Goal: Obtain resource: Obtain resource

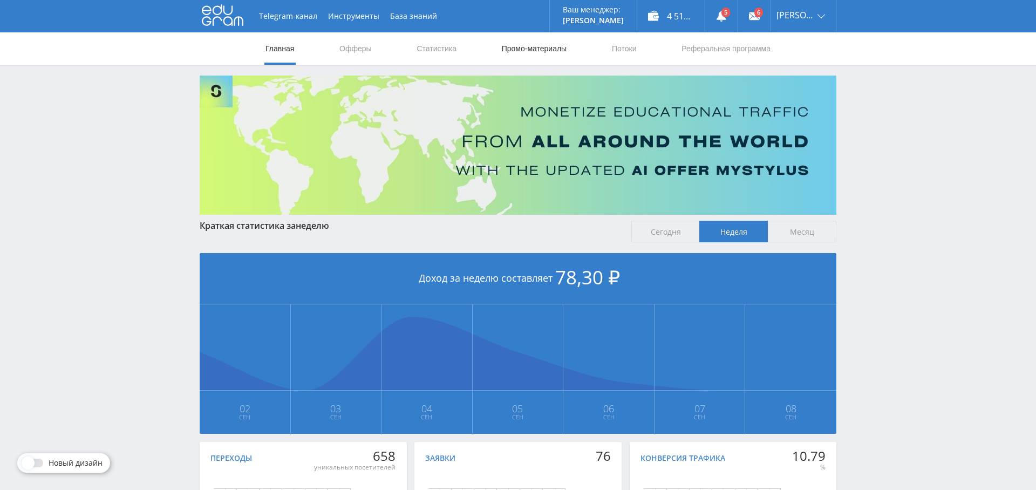
click at [521, 51] on link "Промо-материалы" at bounding box center [534, 48] width 67 height 32
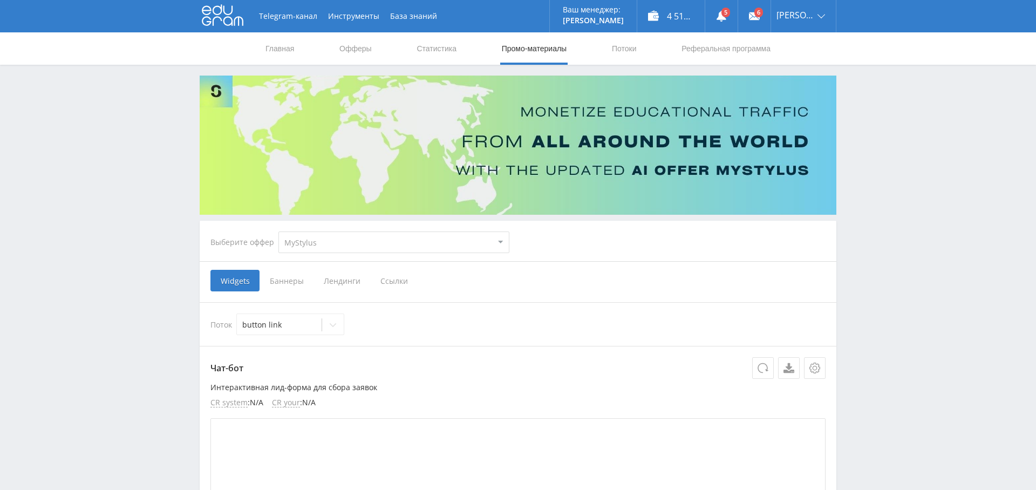
click at [403, 249] on select "MyStylus MyStylus - Revshare Кампус AI Studybay Автор24 Studybay [GEOGRAPHIC_DA…" at bounding box center [394, 243] width 231 height 22
select select "1"
click at [279, 232] on select "MyStylus MyStylus - Revshare Кампус AI Studybay Автор24 Studybay [GEOGRAPHIC_DA…" at bounding box center [394, 243] width 231 height 22
click at [625, 51] on link "Потоки" at bounding box center [624, 48] width 27 height 32
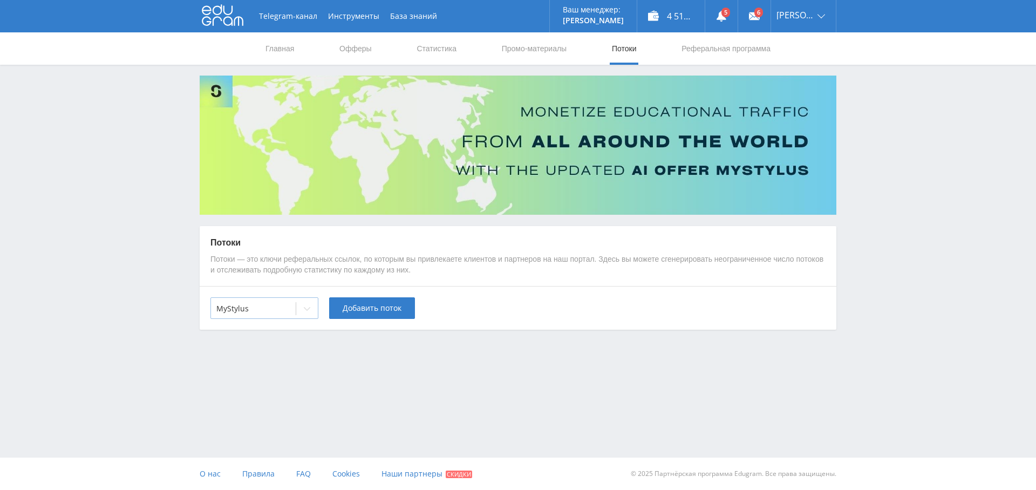
click at [251, 313] on div at bounding box center [253, 308] width 74 height 11
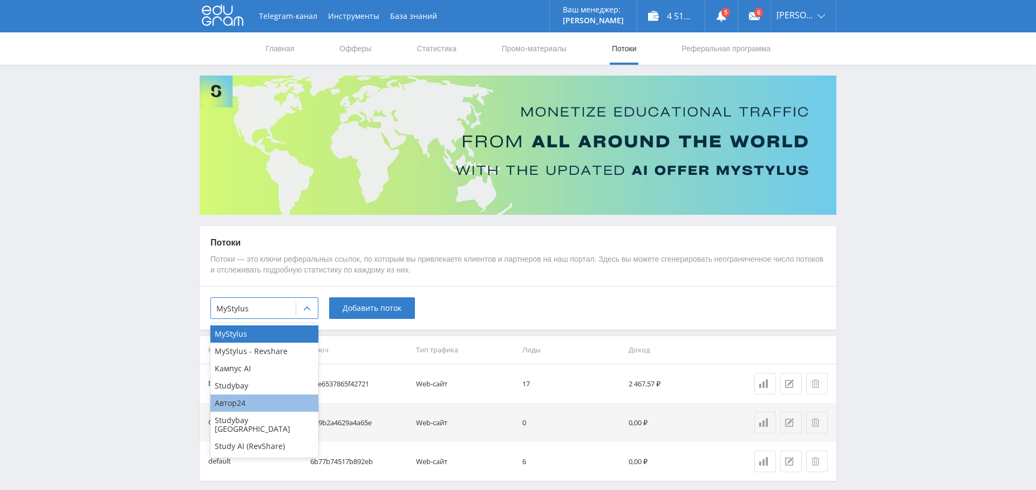
click at [255, 408] on div "Автор24" at bounding box center [264, 403] width 108 height 17
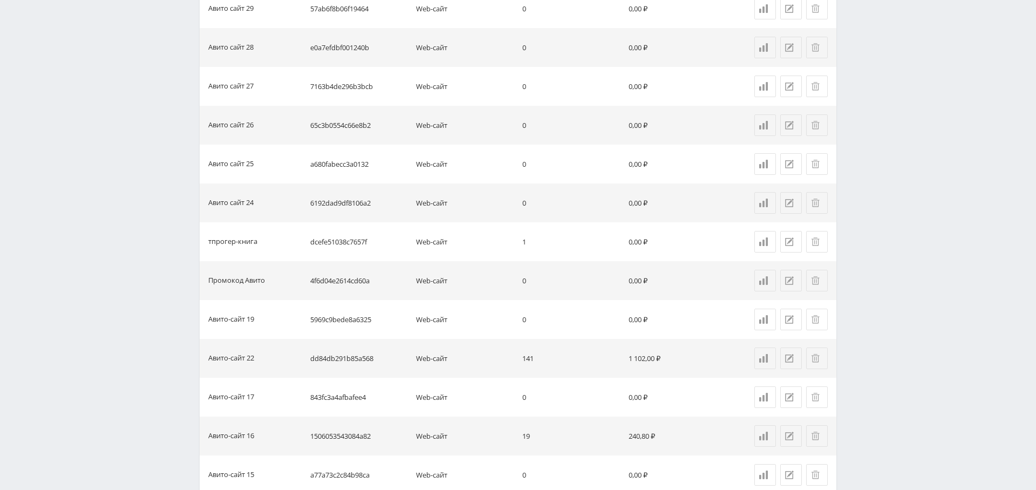
scroll to position [605, 0]
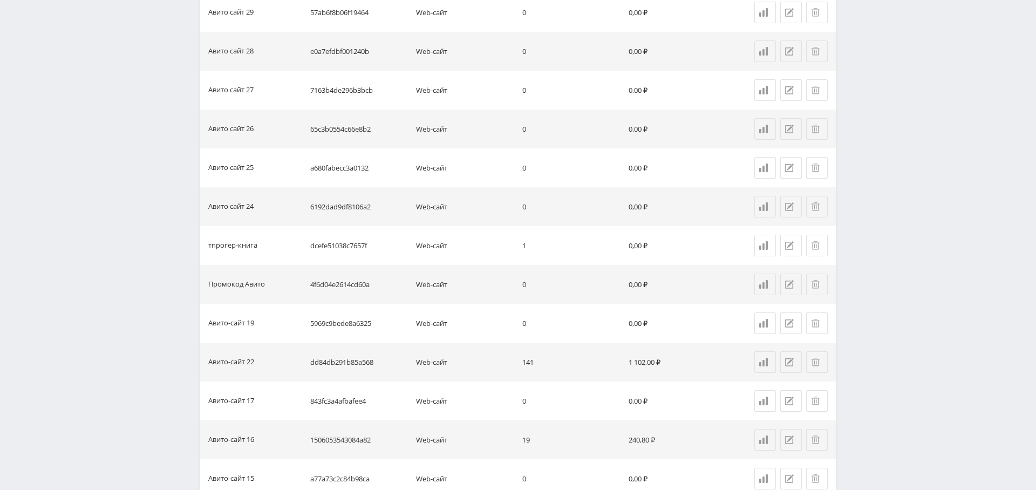
click at [391, 367] on td "dd84db291b85a568" at bounding box center [359, 362] width 106 height 39
click at [354, 362] on td "dd84db291b85a568" at bounding box center [359, 362] width 106 height 39
drag, startPoint x: 354, startPoint y: 362, endPoint x: 338, endPoint y: 364, distance: 15.8
click at [354, 362] on td "dd84db291b85a568" at bounding box center [359, 362] width 106 height 39
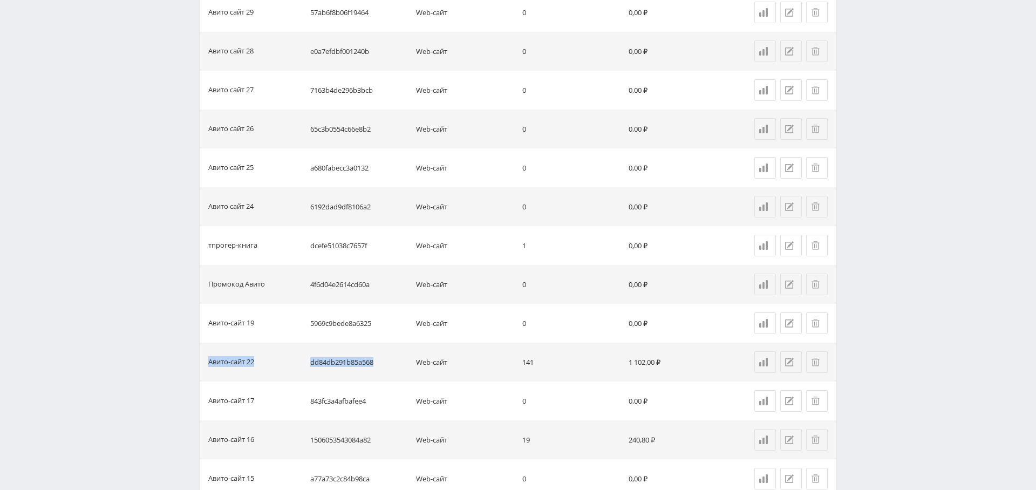
drag, startPoint x: 208, startPoint y: 360, endPoint x: 388, endPoint y: 366, distance: 179.8
click at [388, 366] on tr "Авито-сайт 22 dd84db291b85a568 Web-сайт 141 1 102,00 ₽" at bounding box center [518, 362] width 637 height 39
copy tr "Авито-сайт 22 dd84db291b85a568"
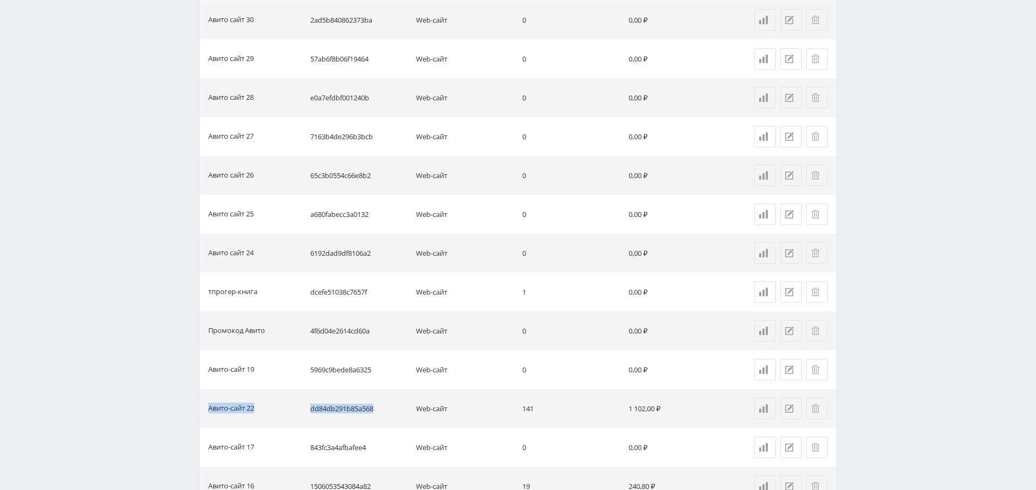
scroll to position [684, 0]
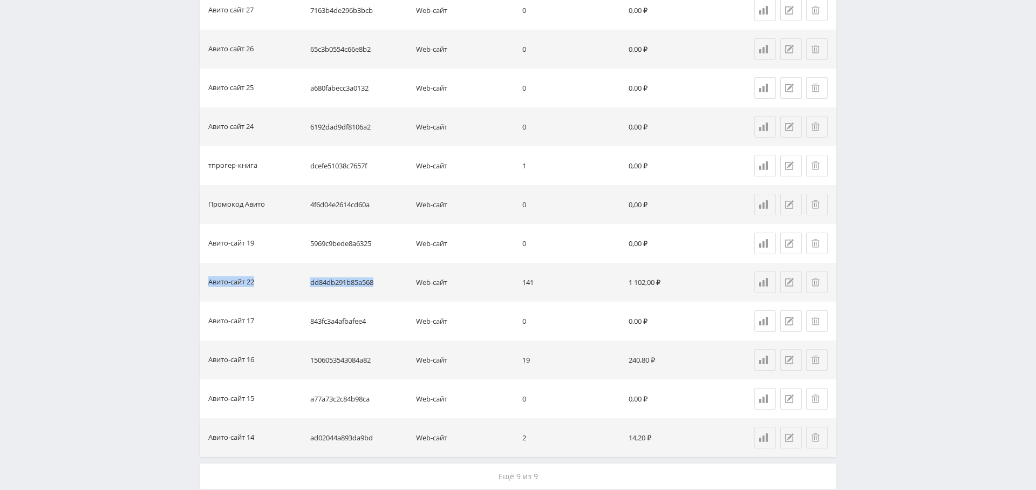
click at [331, 293] on td "dd84db291b85a568" at bounding box center [359, 282] width 106 height 39
click at [335, 283] on td "dd84db291b85a568" at bounding box center [359, 282] width 106 height 39
drag, startPoint x: 335, startPoint y: 283, endPoint x: 352, endPoint y: 283, distance: 16.7
click at [335, 283] on td "dd84db291b85a568" at bounding box center [359, 282] width 106 height 39
copy td "dd84db291b85a568"
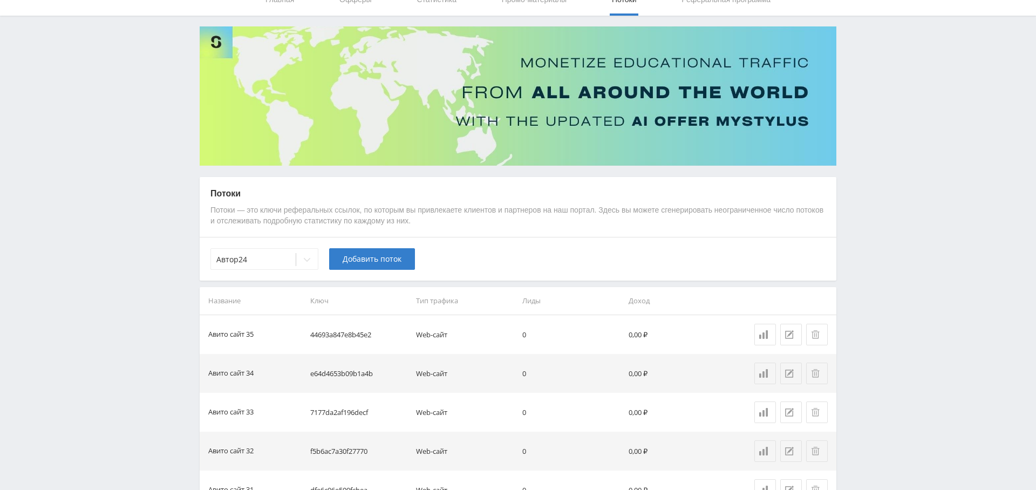
scroll to position [0, 0]
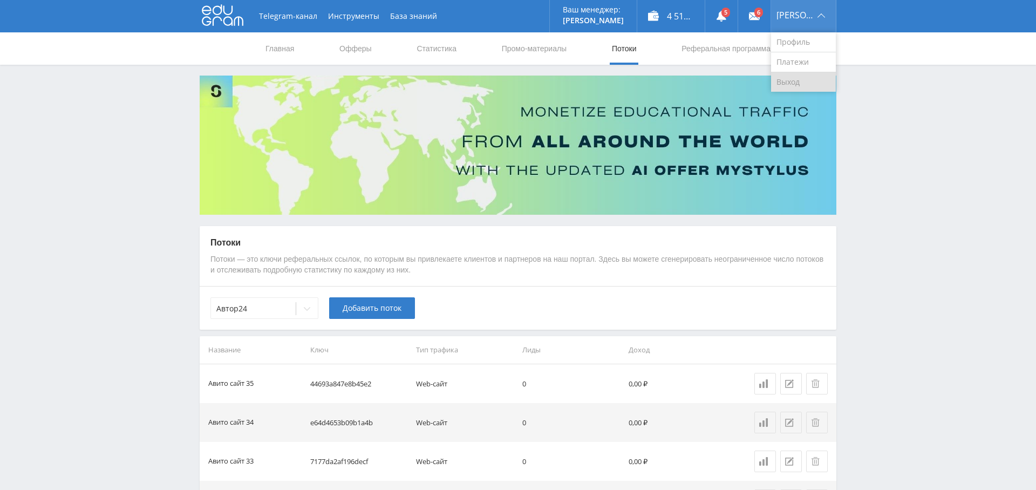
click at [805, 80] on link "Выход" at bounding box center [803, 81] width 65 height 19
